Goal: Task Accomplishment & Management: Use online tool/utility

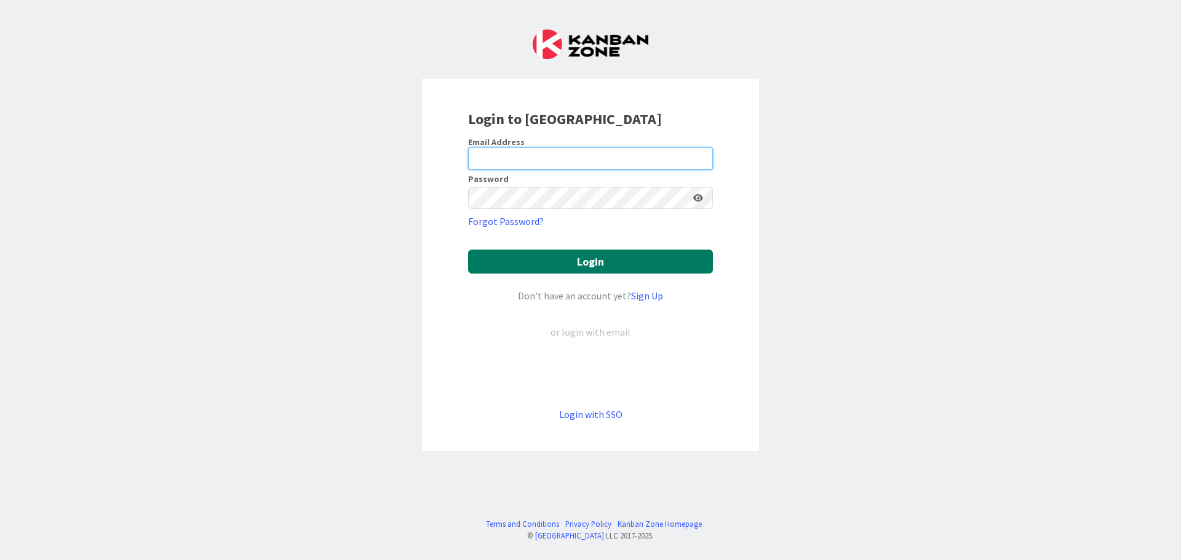
type input "[EMAIL_ADDRESS][DOMAIN_NAME]"
click at [520, 266] on button "Login" at bounding box center [590, 262] width 245 height 24
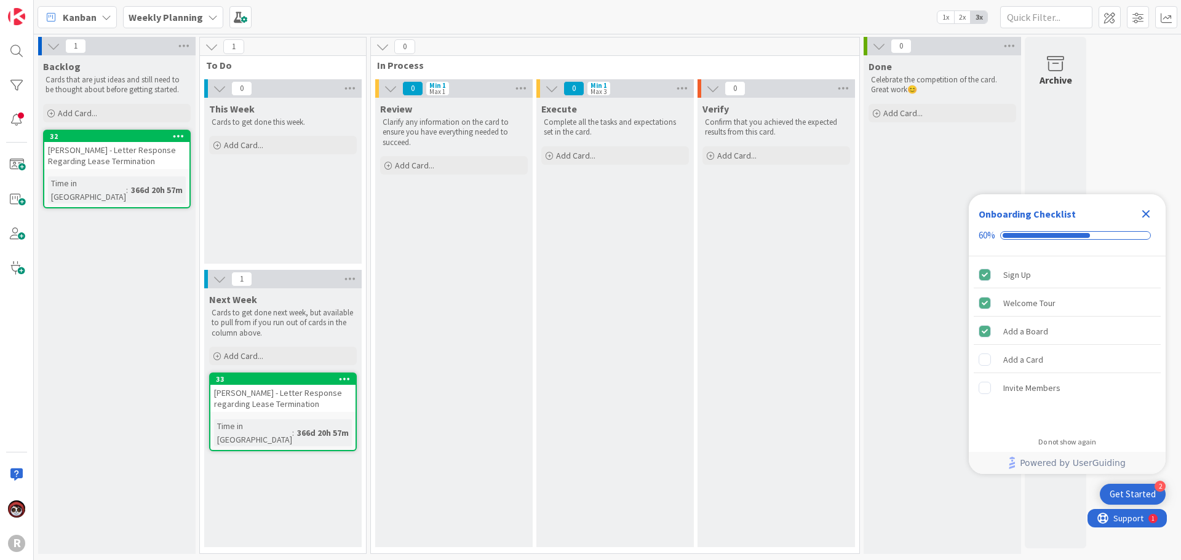
click at [87, 22] on span "Kanban" at bounding box center [80, 17] width 34 height 15
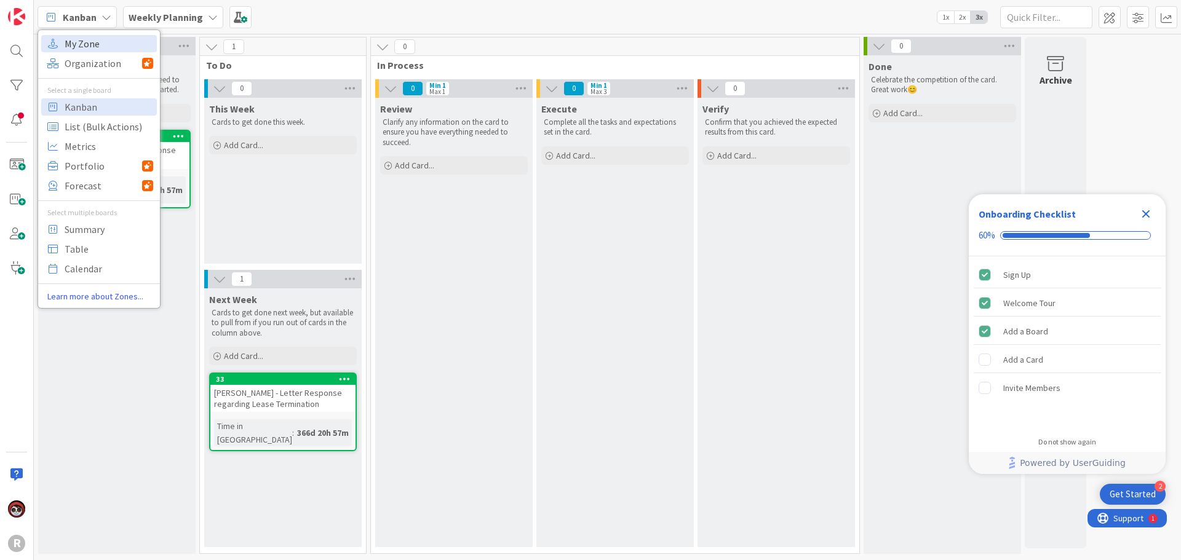
click at [88, 42] on span "My Zone" at bounding box center [109, 43] width 89 height 18
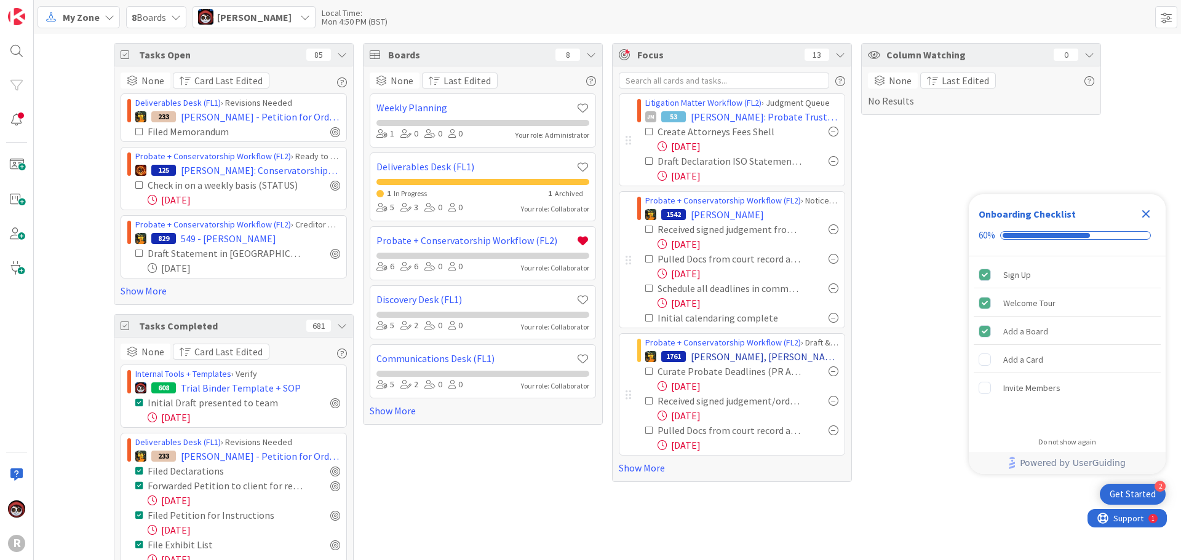
click at [684, 357] on div "1761 [PERSON_NAME], [PERSON_NAME]" at bounding box center [741, 356] width 193 height 15
click at [710, 116] on span "[PERSON_NAME]: Probate Trust Litigation ([PERSON_NAME] as PR and Trustee Repres…" at bounding box center [764, 116] width 148 height 15
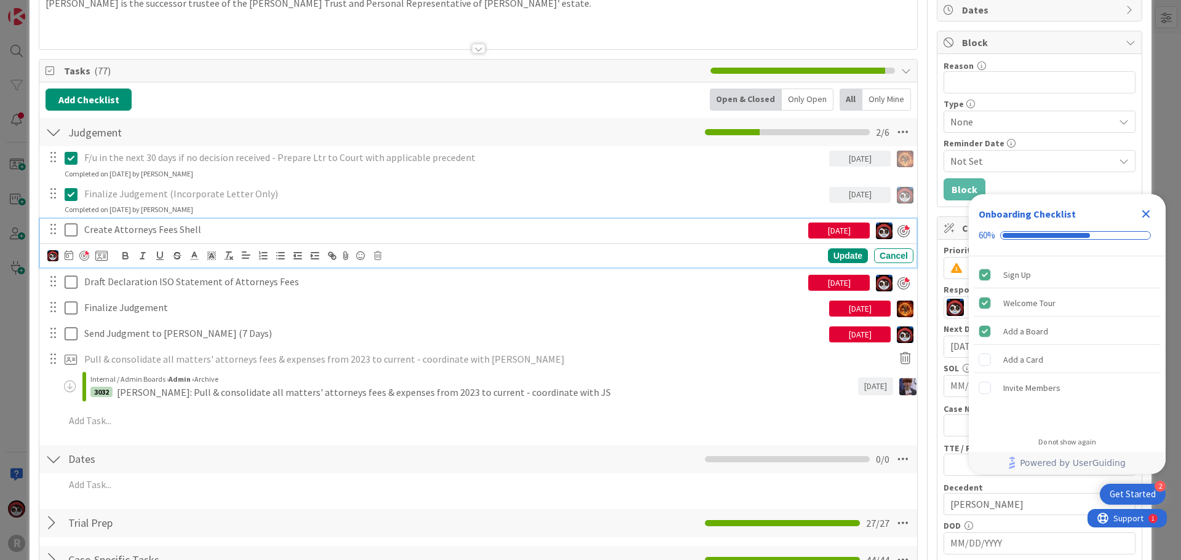
click at [136, 227] on p "Create Attorneys Fees Shell" at bounding box center [443, 230] width 719 height 14
click at [73, 256] on icon at bounding box center [69, 255] width 9 height 10
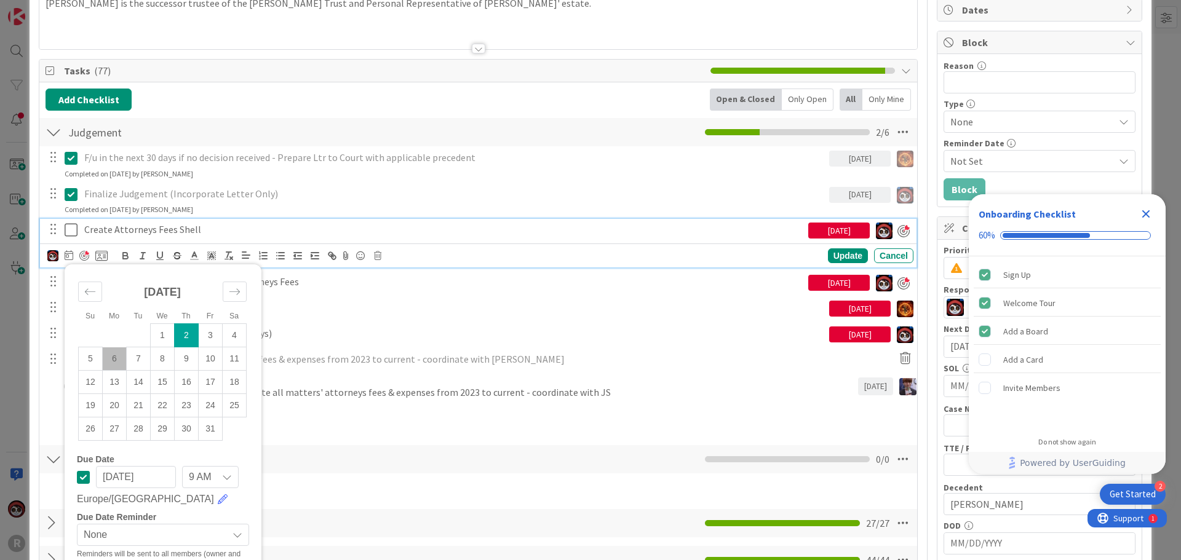
click at [113, 359] on td "6" at bounding box center [115, 358] width 24 height 23
type input "[DATE]"
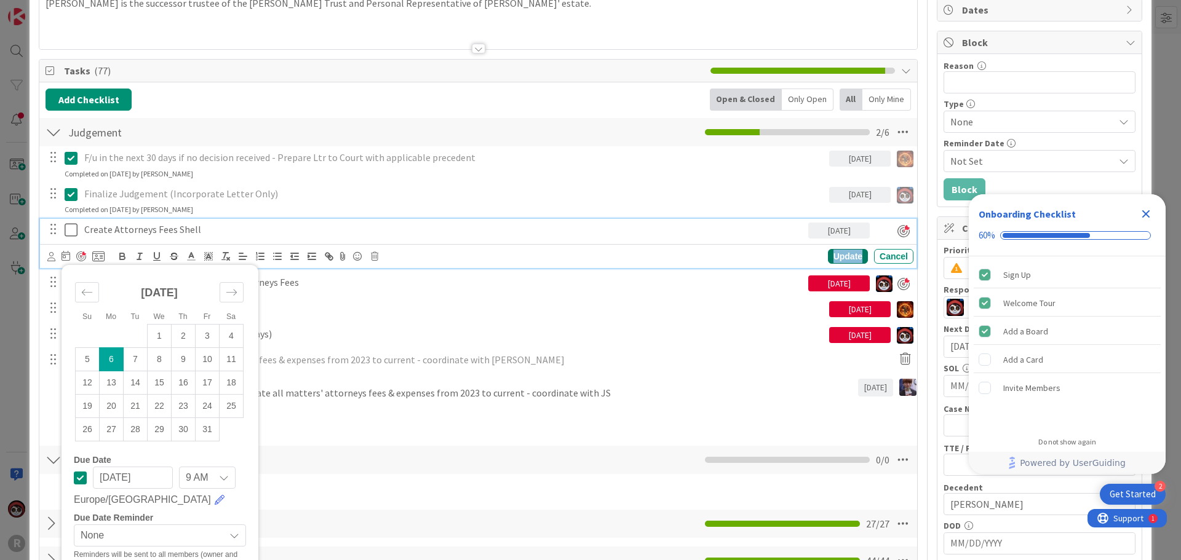
click at [837, 255] on div "Update" at bounding box center [848, 256] width 40 height 15
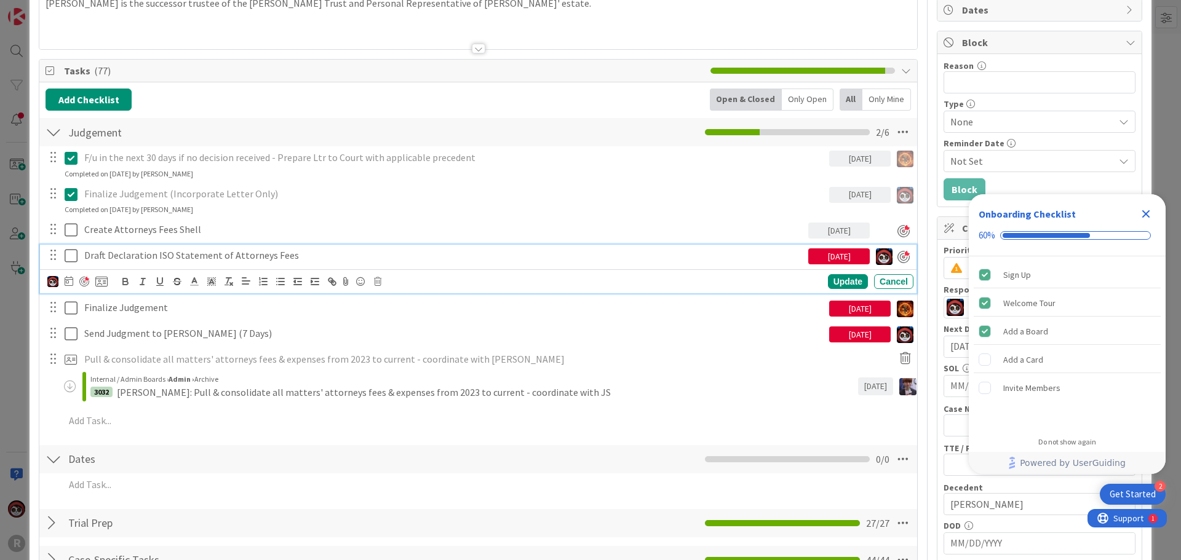
click at [148, 255] on p "Draft Declaration ISO Statement of Attorneys Fees" at bounding box center [443, 255] width 719 height 14
click at [65, 282] on icon at bounding box center [69, 281] width 9 height 10
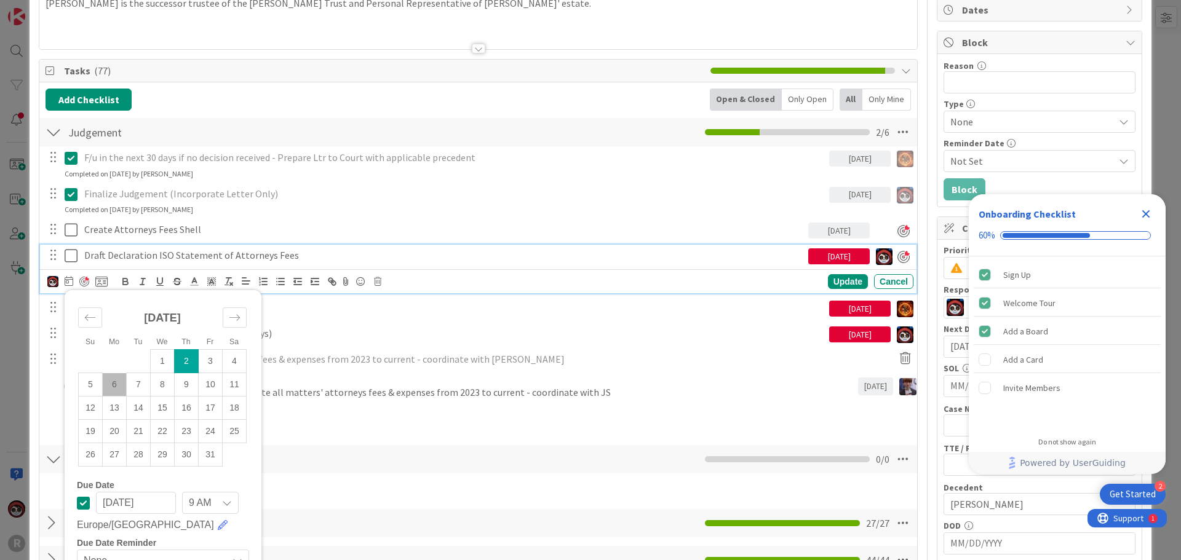
click at [109, 386] on td "6" at bounding box center [115, 384] width 24 height 23
type input "[DATE]"
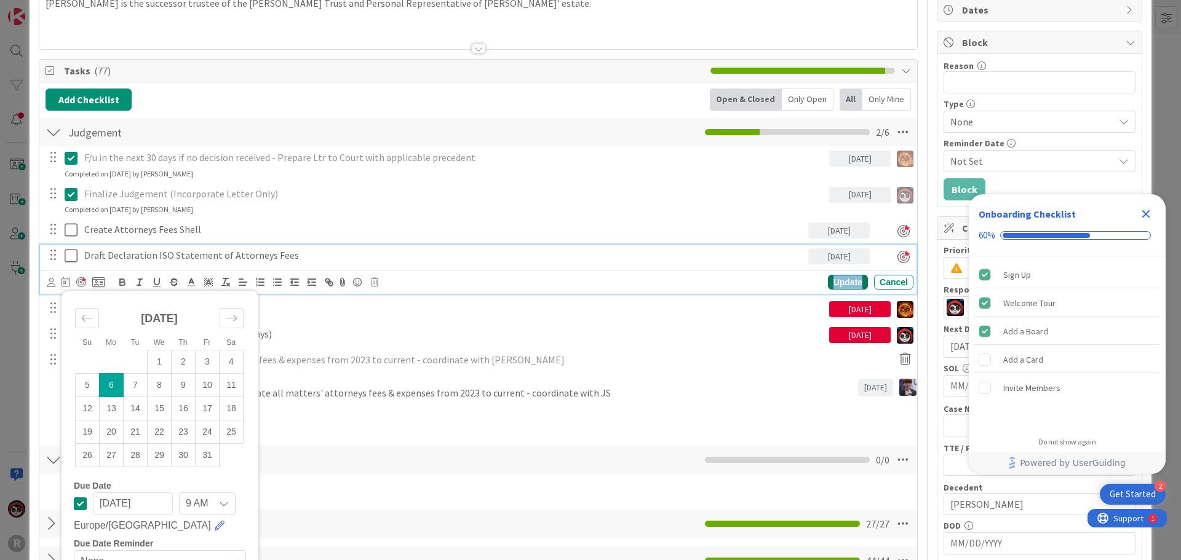
click at [833, 284] on div "Update" at bounding box center [848, 282] width 40 height 15
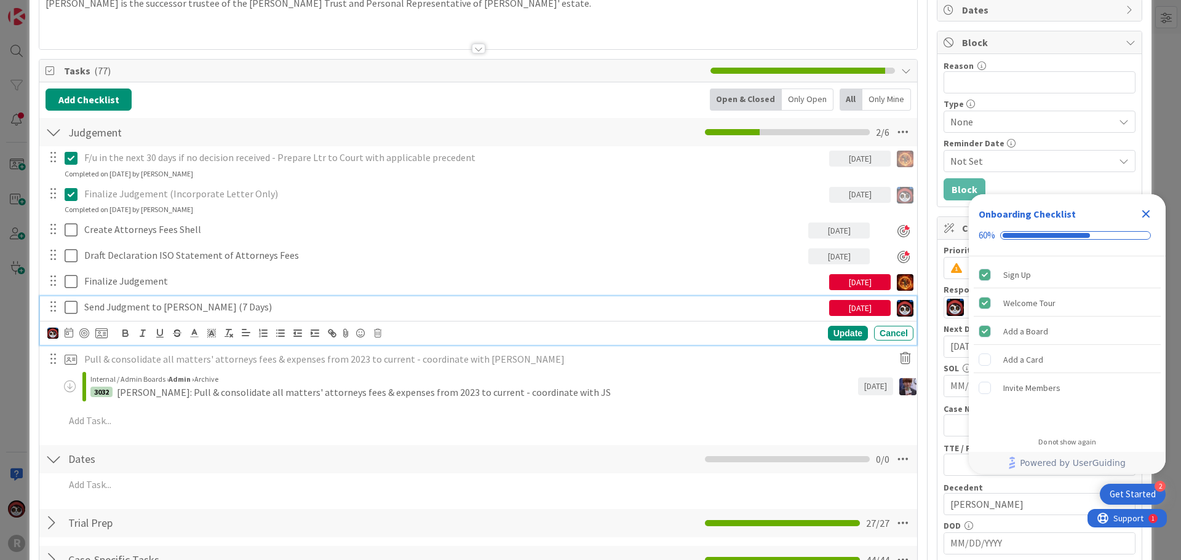
click at [212, 307] on p "Send Judgment to [PERSON_NAME] (7 Days)" at bounding box center [454, 307] width 740 height 14
click at [71, 335] on icon at bounding box center [69, 333] width 9 height 10
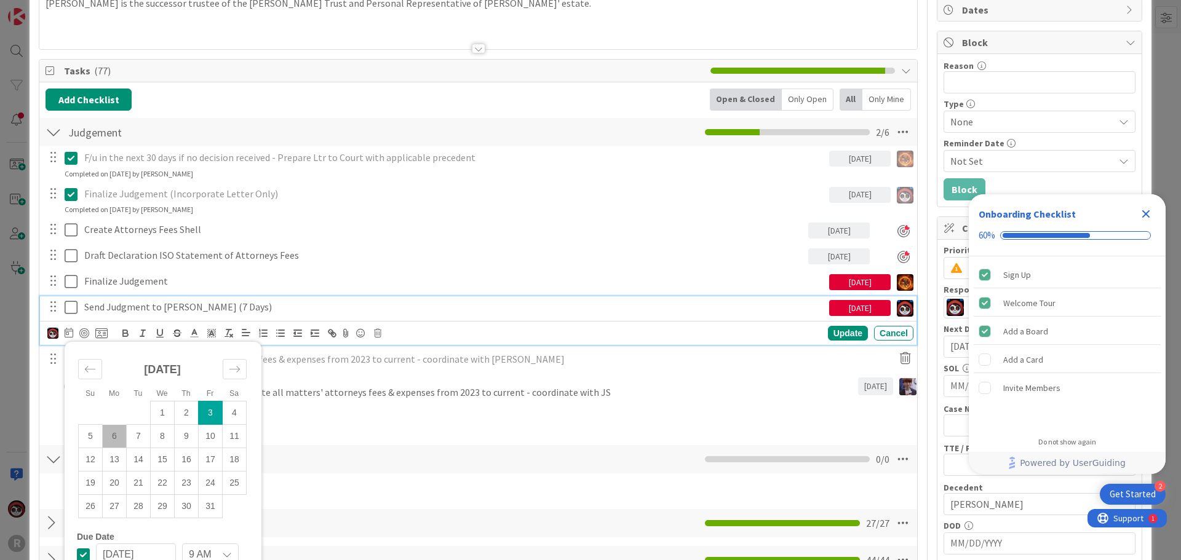
click at [113, 437] on td "6" at bounding box center [115, 436] width 24 height 23
type input "[DATE]"
click at [837, 330] on div "Update" at bounding box center [848, 333] width 40 height 15
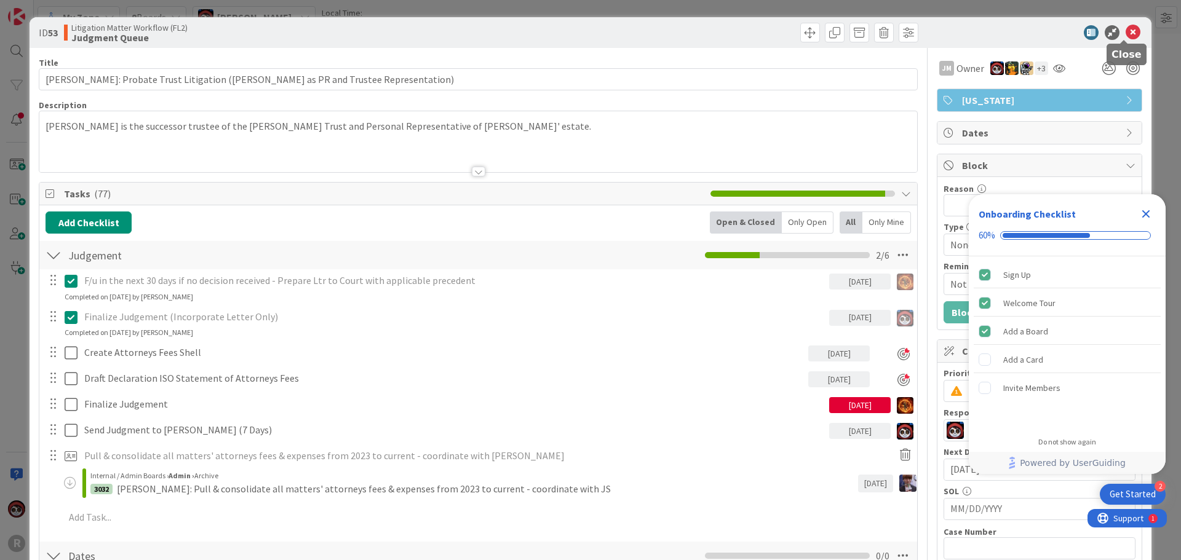
click at [1125, 32] on icon at bounding box center [1132, 32] width 15 height 15
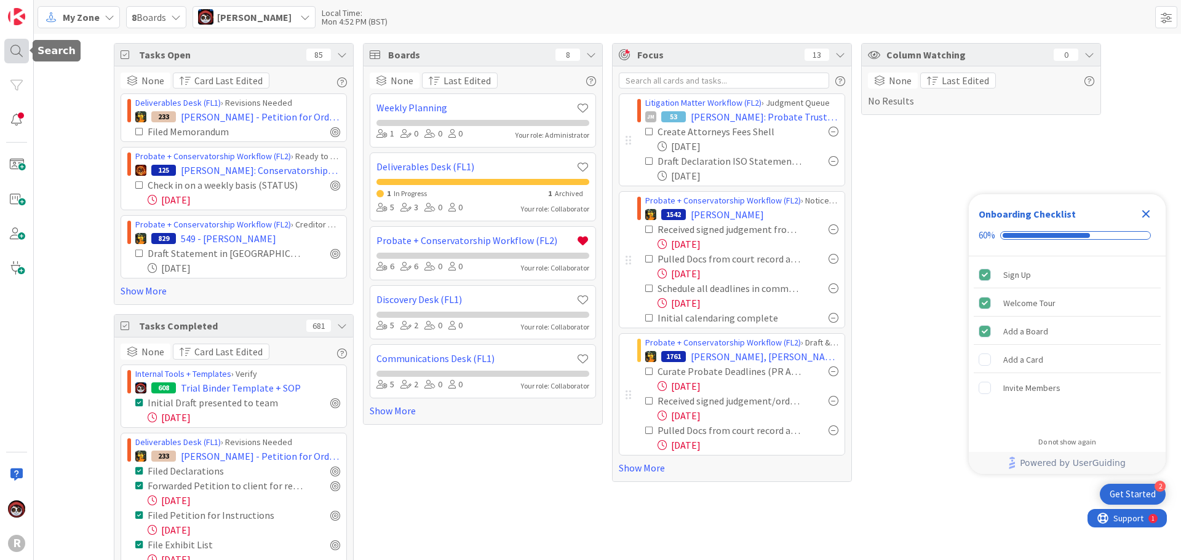
click at [18, 54] on div at bounding box center [16, 51] width 25 height 25
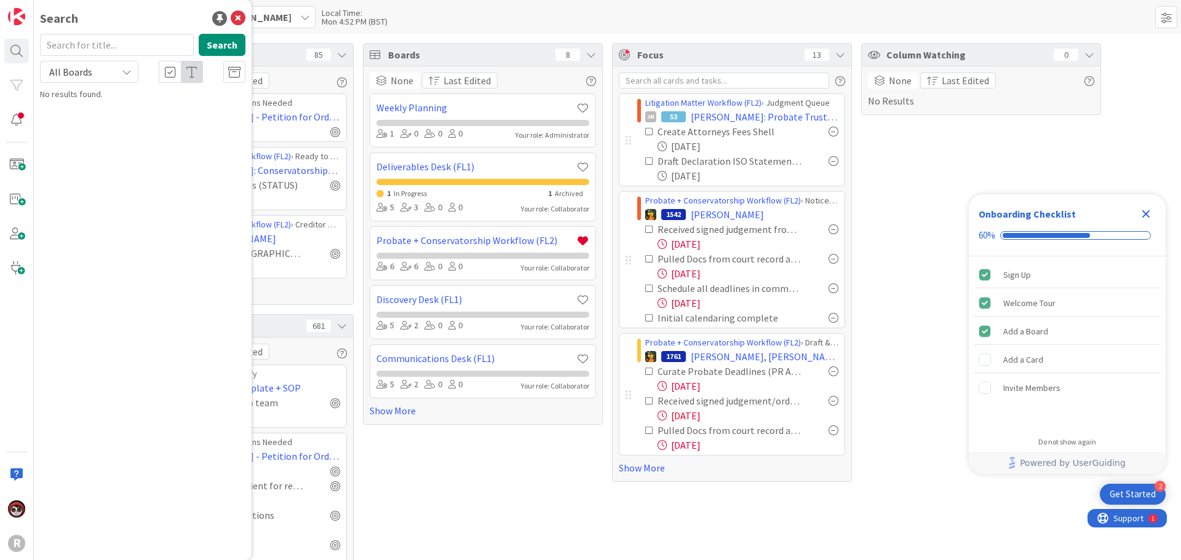
click at [136, 45] on input "text" at bounding box center [117, 45] width 154 height 22
type input "[PERSON_NAME]"
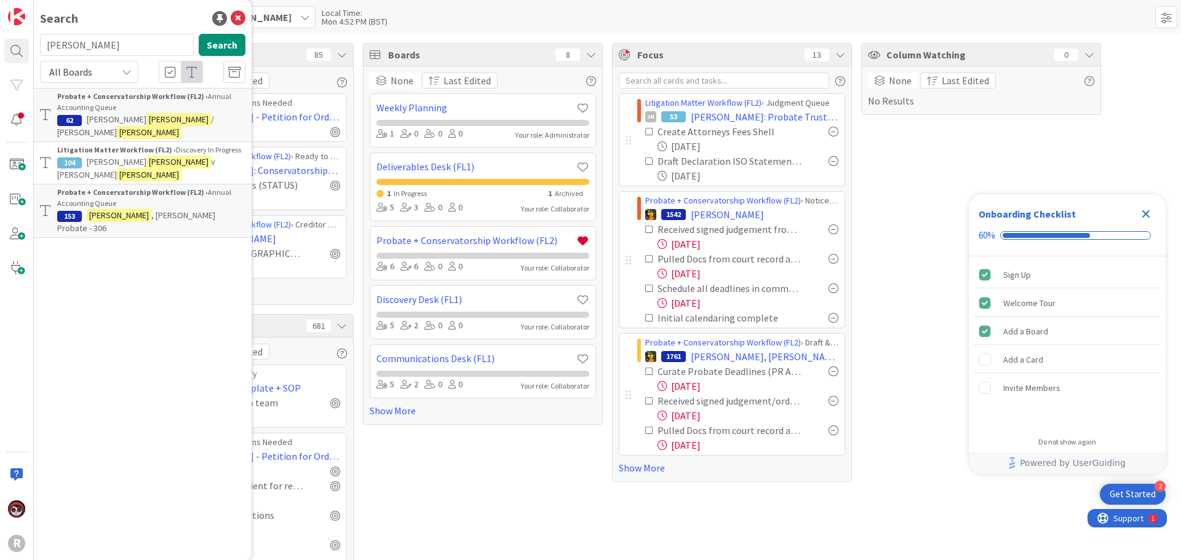
click at [164, 156] on span "v [PERSON_NAME]" at bounding box center [136, 168] width 158 height 24
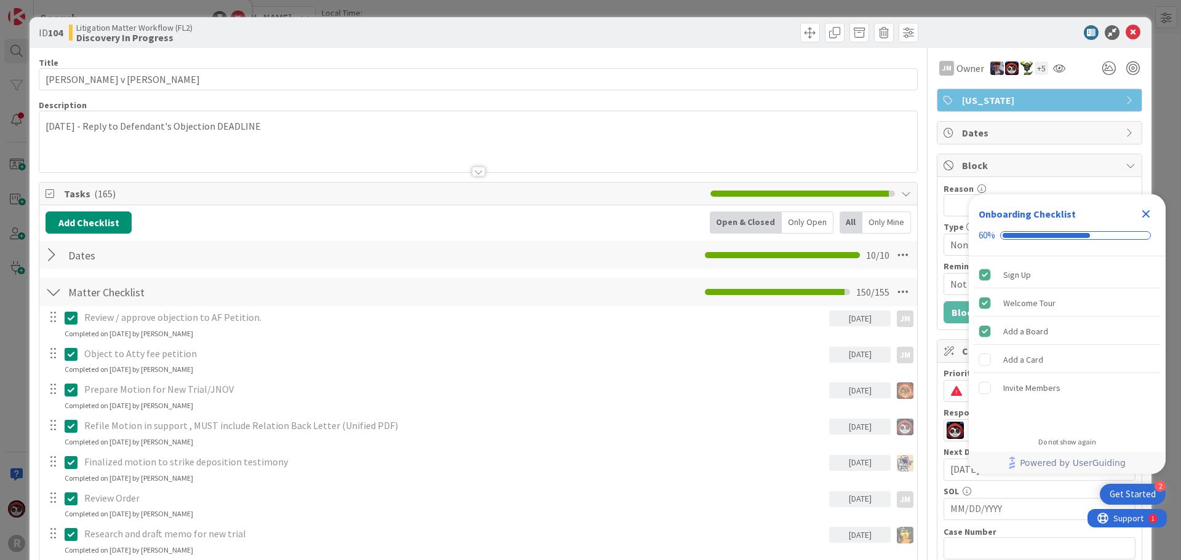
click at [793, 226] on div "Only Open" at bounding box center [807, 223] width 52 height 22
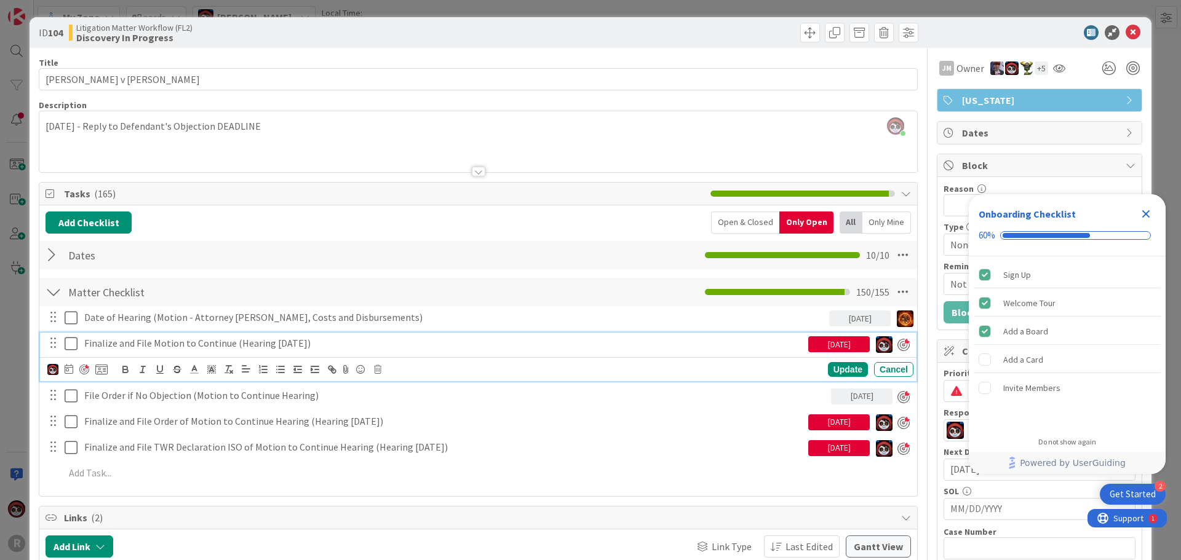
click at [209, 344] on p "Finalize and File Motion to Continue (Hearing [DATE])" at bounding box center [443, 343] width 719 height 14
click at [831, 366] on div "Update" at bounding box center [848, 369] width 40 height 15
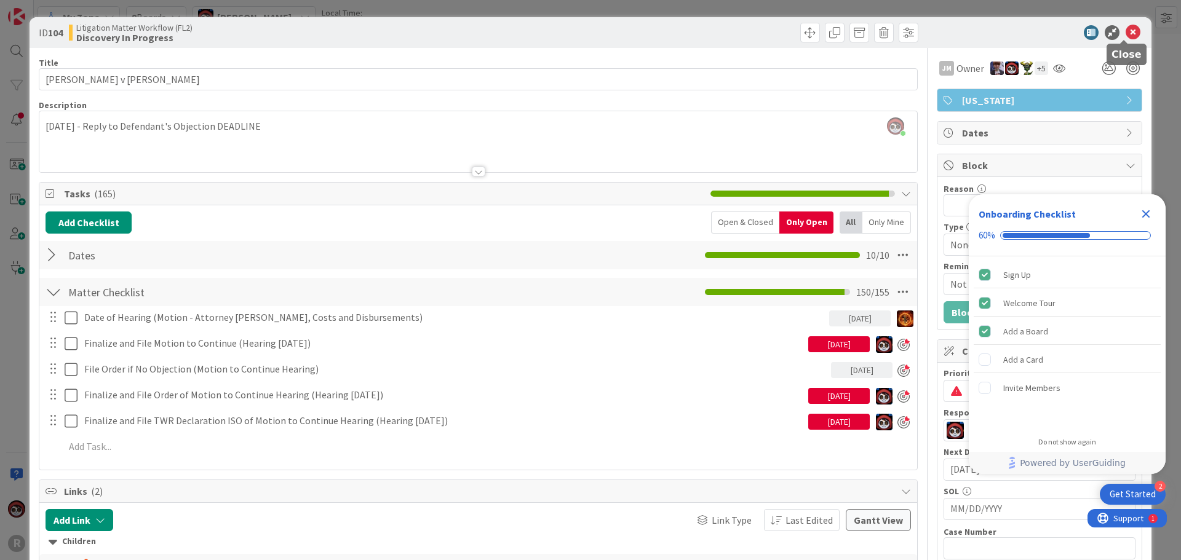
click at [1125, 38] on icon at bounding box center [1132, 32] width 15 height 15
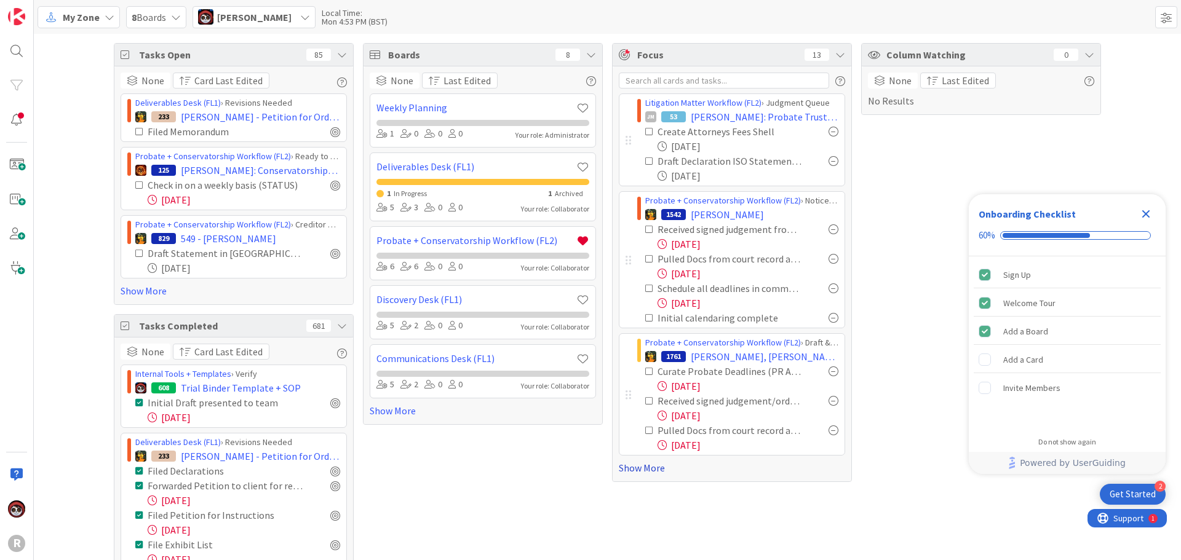
click at [626, 470] on link "Show More" at bounding box center [732, 468] width 226 height 15
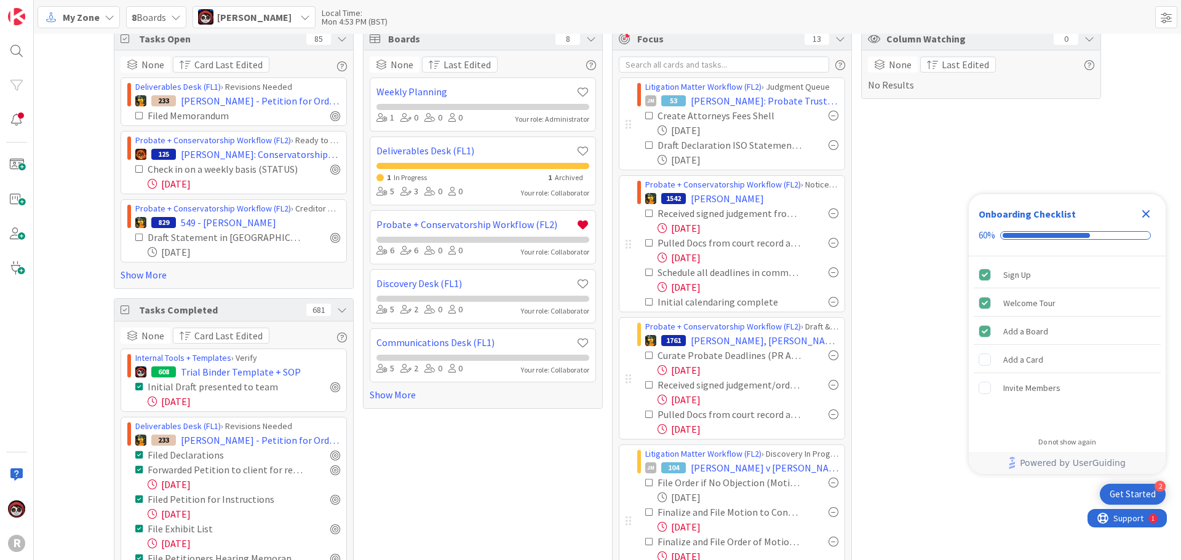
scroll to position [61, 0]
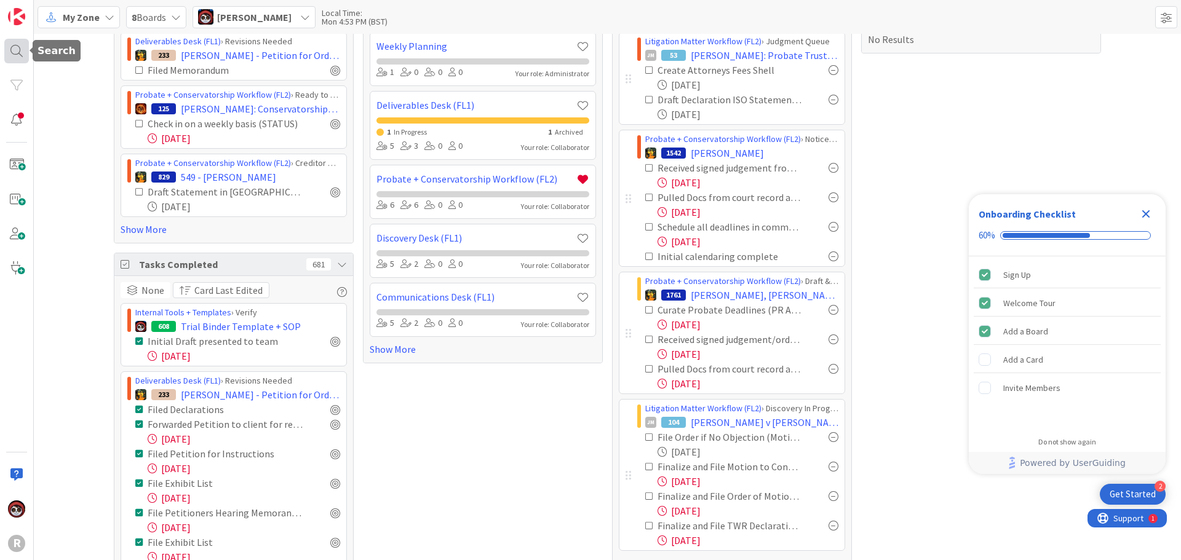
click at [16, 48] on div at bounding box center [16, 51] width 25 height 25
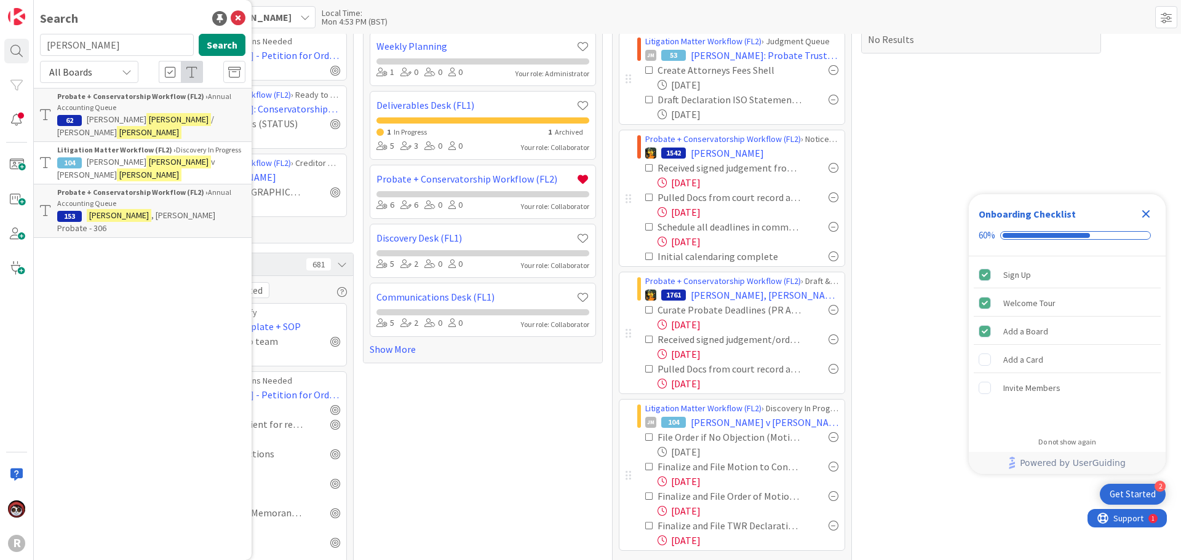
drag, startPoint x: 77, startPoint y: 44, endPoint x: -9, endPoint y: 48, distance: 86.8
click at [0, 48] on html "2 Get Started Onboarding Checklist 60% Sign Up Welcome Tour Add a Board Add a C…" at bounding box center [590, 280] width 1181 height 560
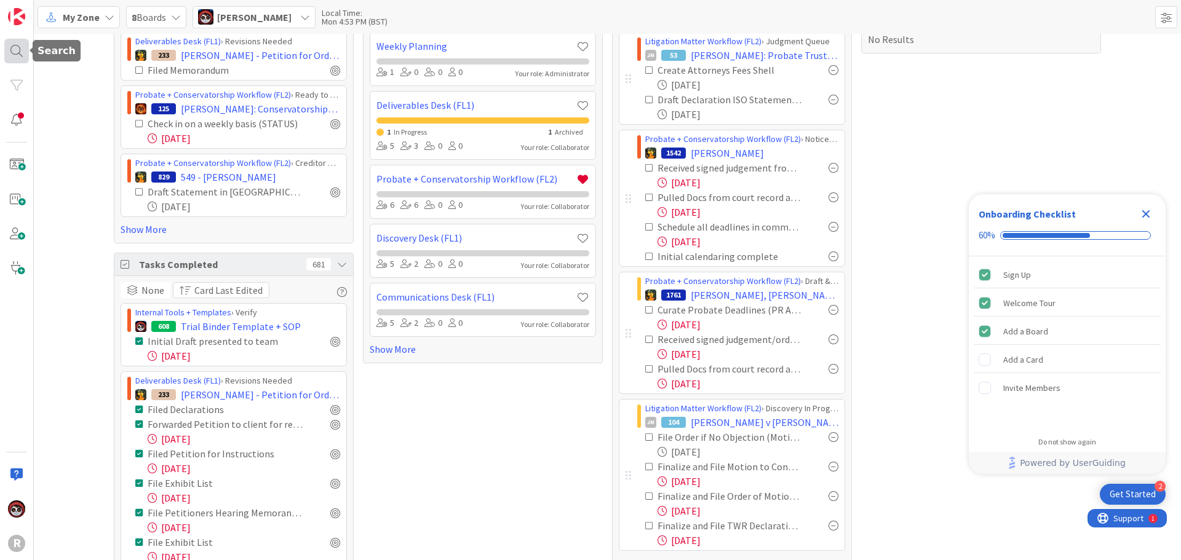
click at [18, 55] on div at bounding box center [16, 51] width 25 height 25
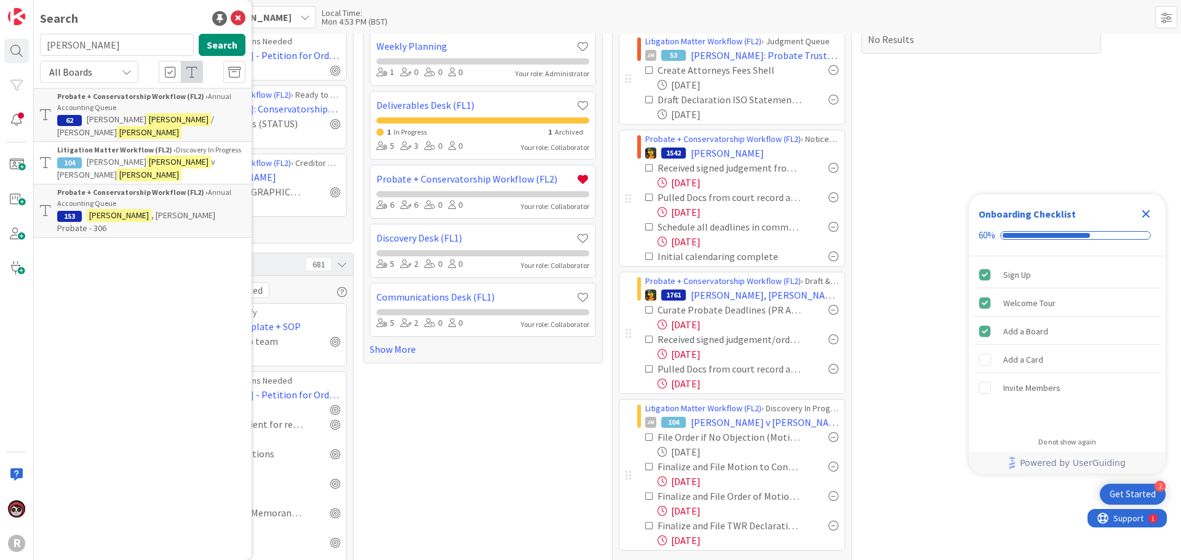
click at [77, 50] on input "[PERSON_NAME]" at bounding box center [117, 45] width 154 height 22
drag, startPoint x: 69, startPoint y: 52, endPoint x: 32, endPoint y: 57, distance: 37.8
click at [32, 57] on div "R Search [PERSON_NAME] Search All Boards Probate + Conservatorship Workflow (FL…" at bounding box center [17, 280] width 34 height 560
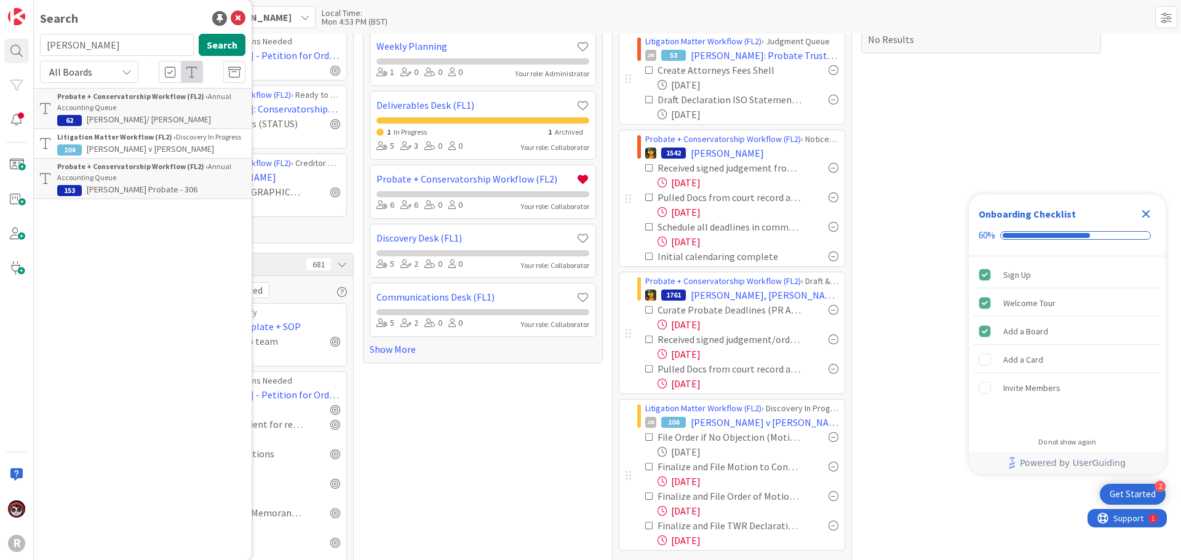
type input "[PERSON_NAME]"
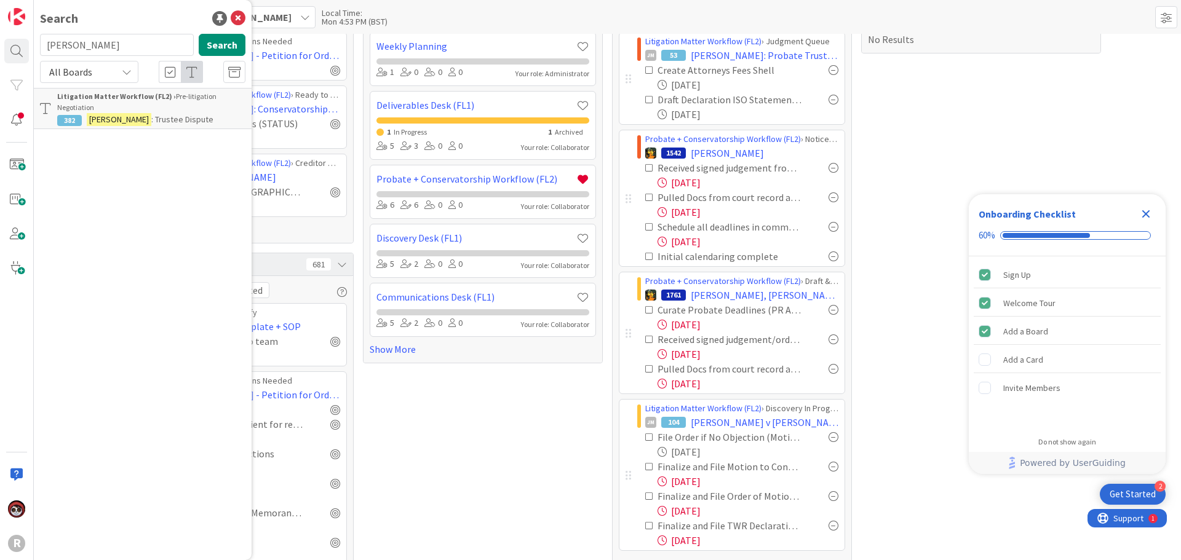
click at [151, 119] on span ": Trustee Dispute" at bounding box center [182, 119] width 62 height 11
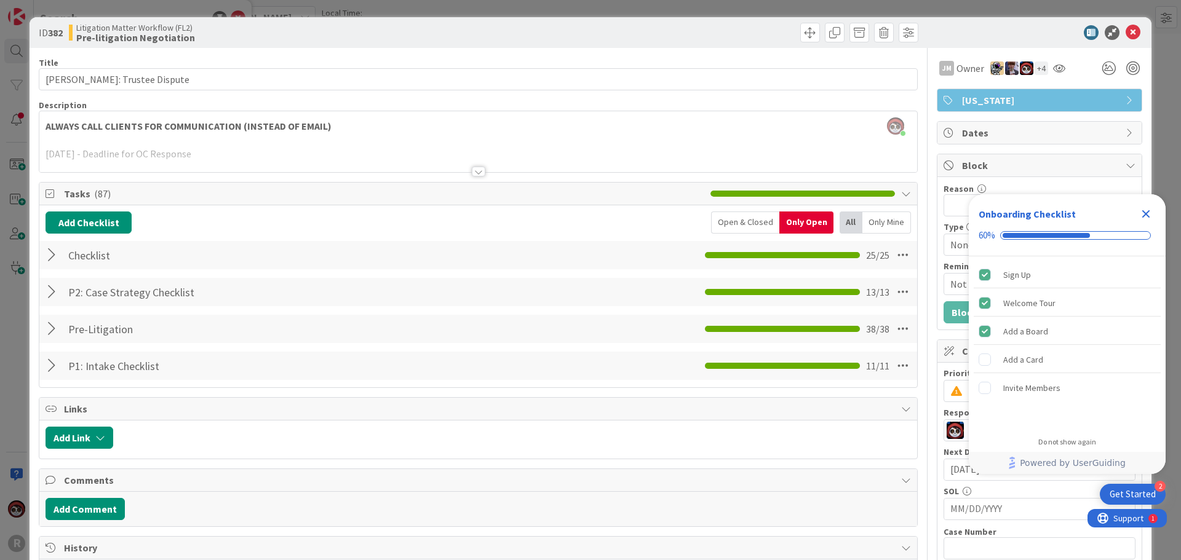
click at [45, 258] on div at bounding box center [53, 255] width 16 height 22
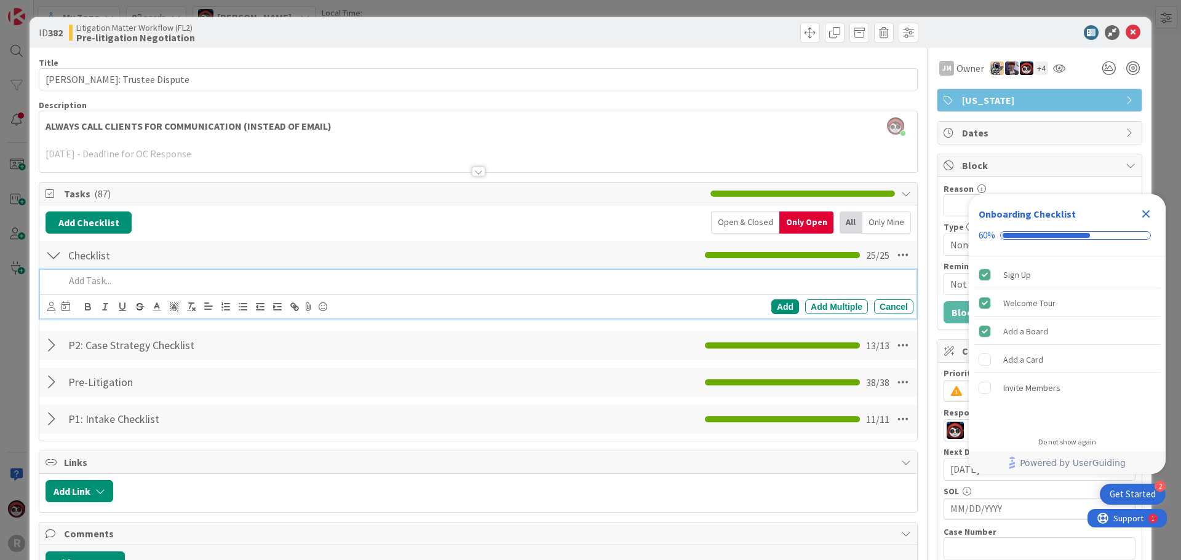
click at [99, 285] on p at bounding box center [487, 281] width 844 height 14
click at [125, 282] on p at bounding box center [487, 281] width 844 height 14
click at [772, 307] on div "Add" at bounding box center [785, 306] width 28 height 15
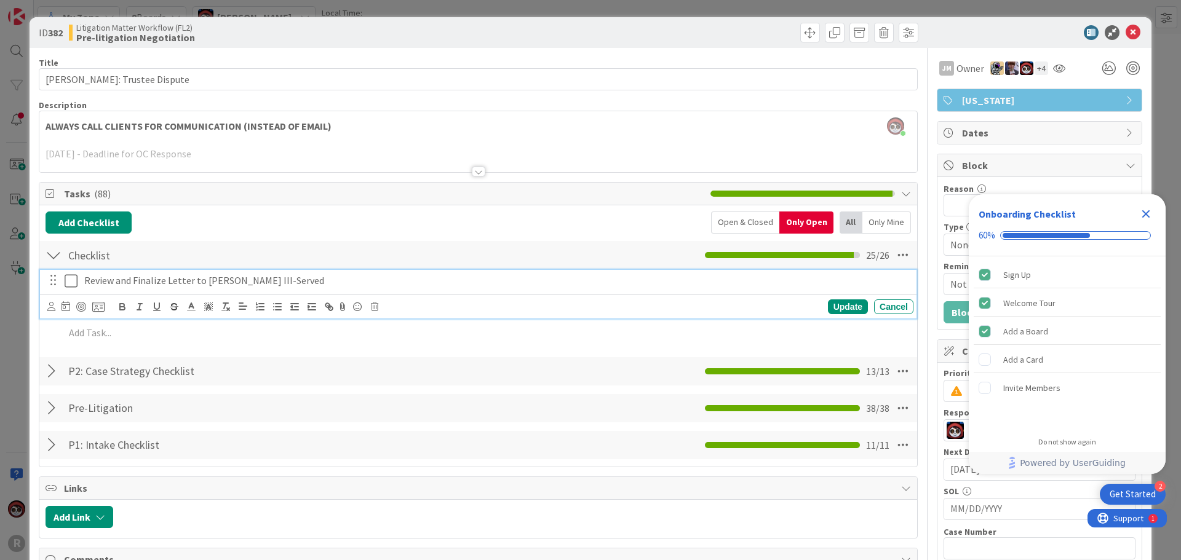
click at [114, 279] on p "Review and Finalize Letter to [PERSON_NAME] III-Served" at bounding box center [496, 281] width 824 height 14
click at [83, 307] on div at bounding box center [81, 307] width 10 height 10
click at [49, 308] on icon at bounding box center [51, 306] width 8 height 9
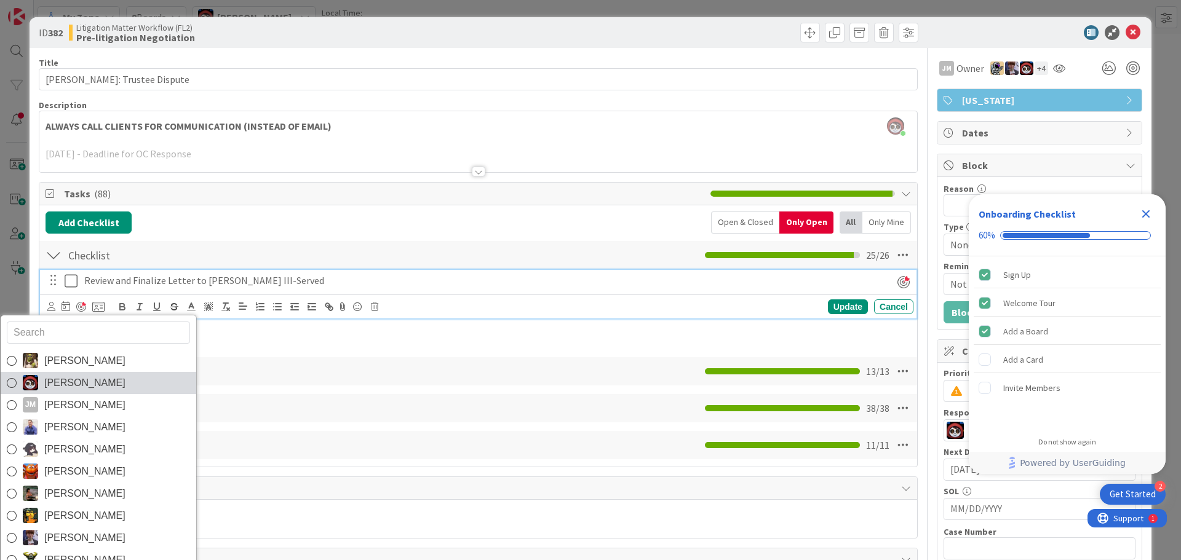
click at [65, 387] on span "[PERSON_NAME]" at bounding box center [84, 383] width 81 height 18
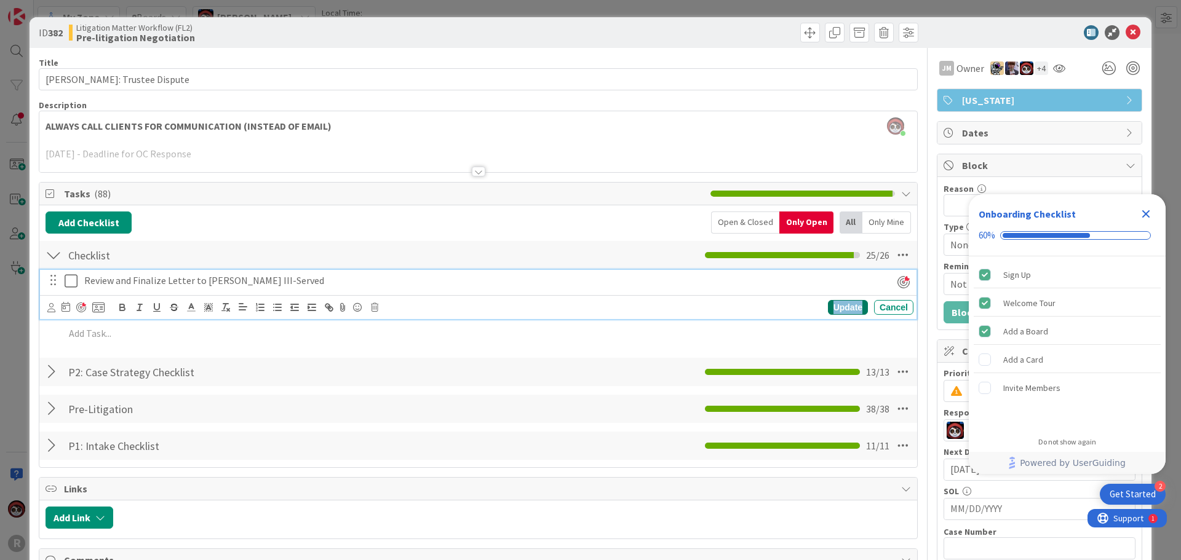
click at [838, 306] on div "Update" at bounding box center [848, 307] width 40 height 15
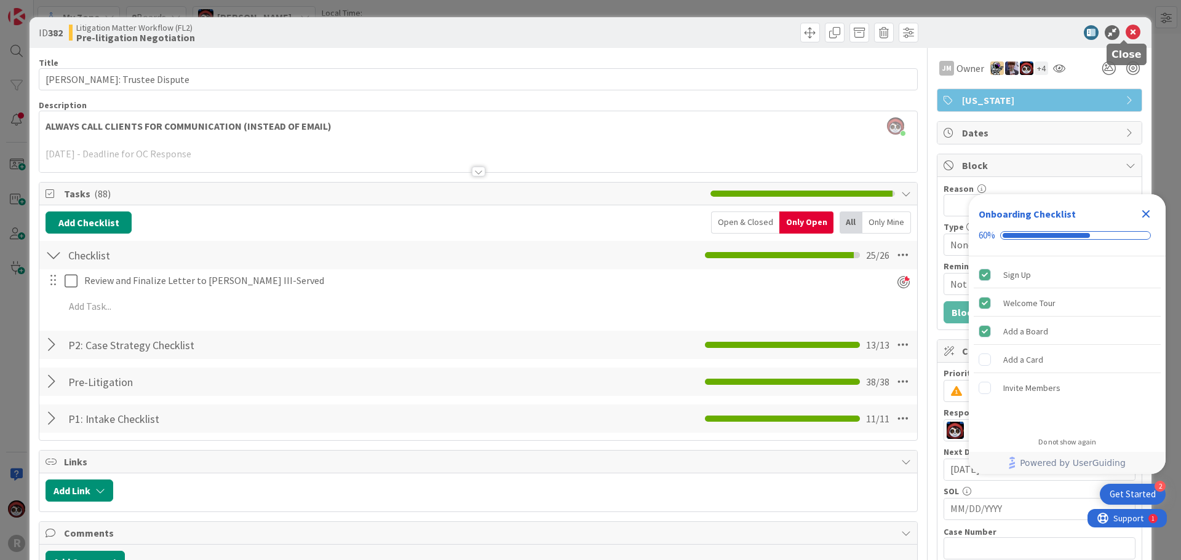
click at [1126, 33] on icon at bounding box center [1132, 32] width 15 height 15
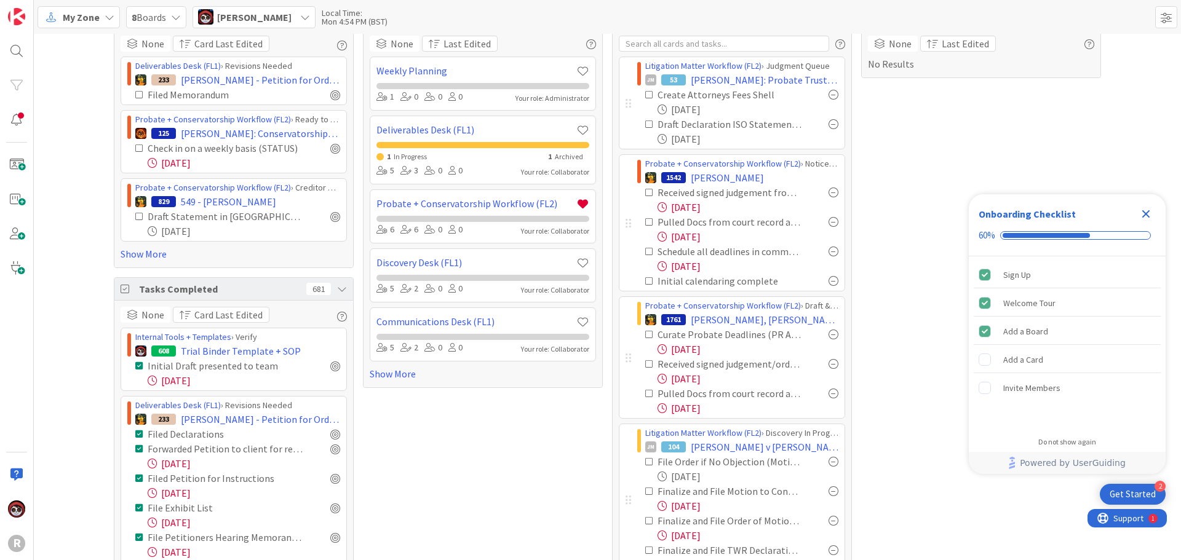
scroll to position [15, 0]
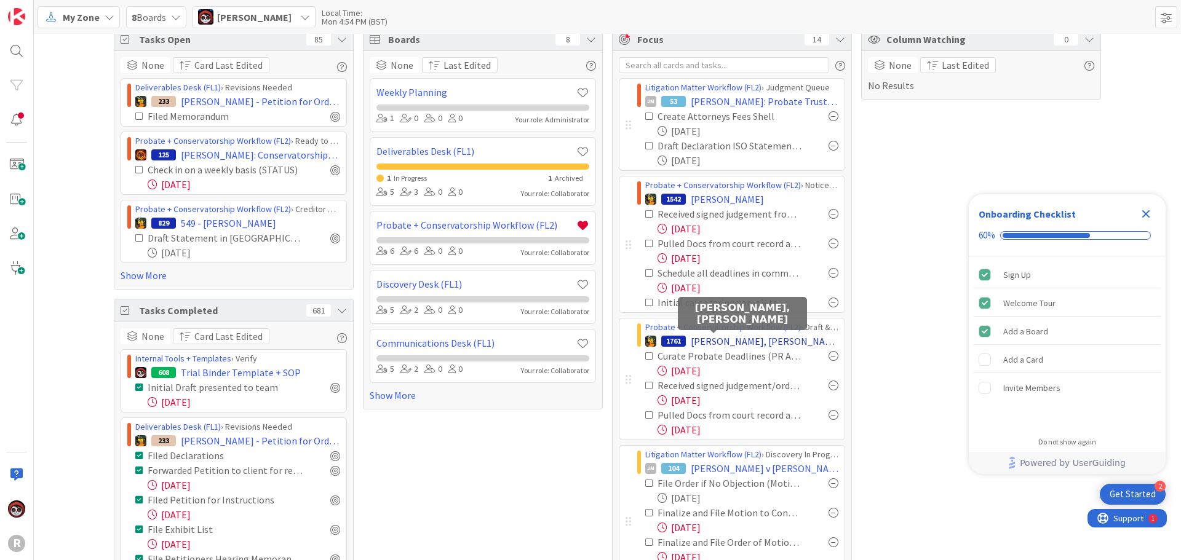
click at [714, 343] on span "[PERSON_NAME], [PERSON_NAME]" at bounding box center [764, 341] width 148 height 15
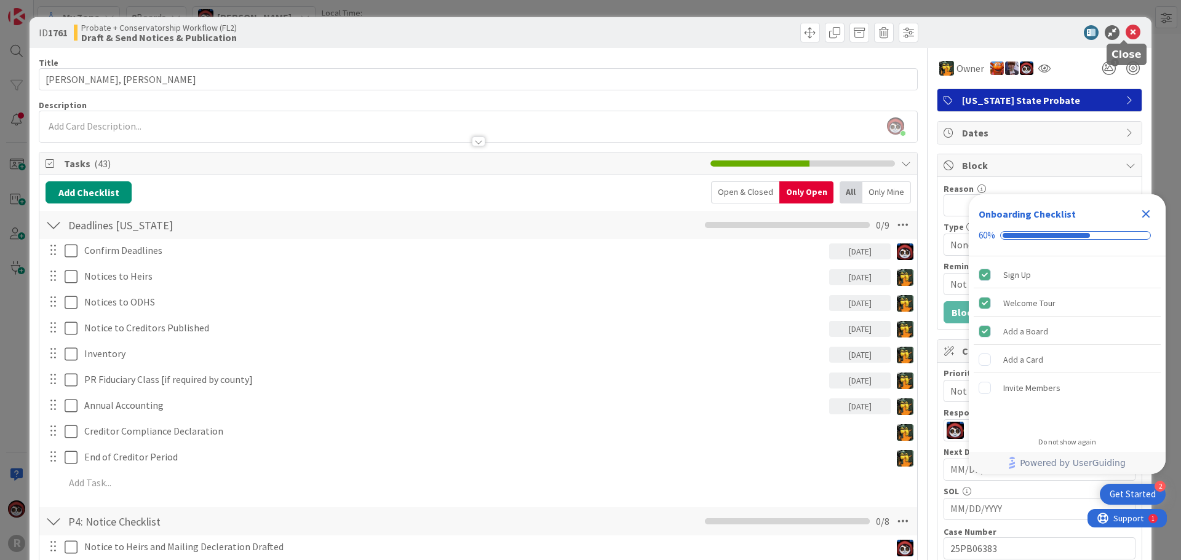
click at [1125, 31] on icon at bounding box center [1132, 32] width 15 height 15
